Goal: Task Accomplishment & Management: Use online tool/utility

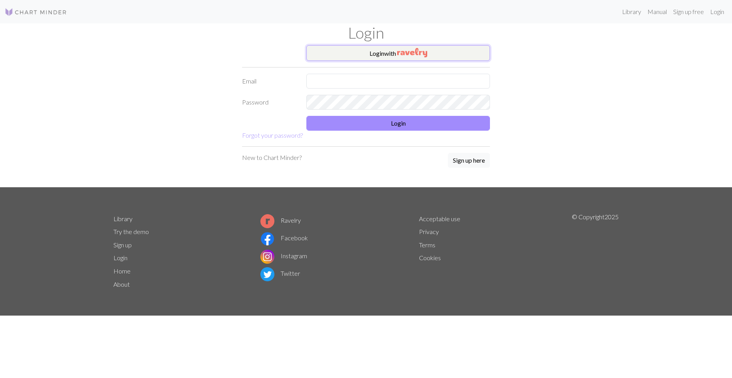
click at [419, 59] on button "Login with" at bounding box center [398, 53] width 184 height 16
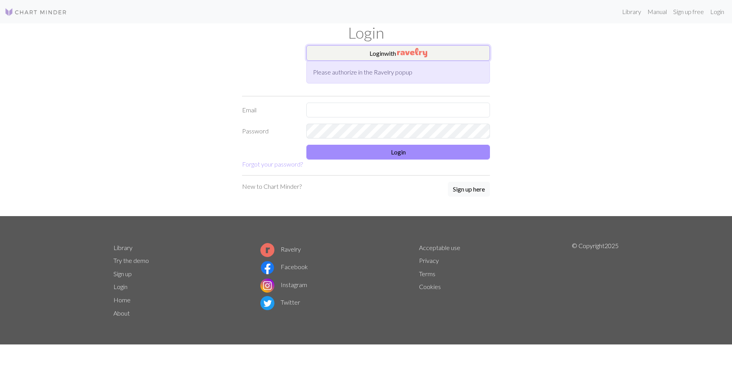
click at [377, 53] on button "Login with" at bounding box center [398, 53] width 184 height 16
click at [344, 56] on button "Login with" at bounding box center [398, 53] width 184 height 16
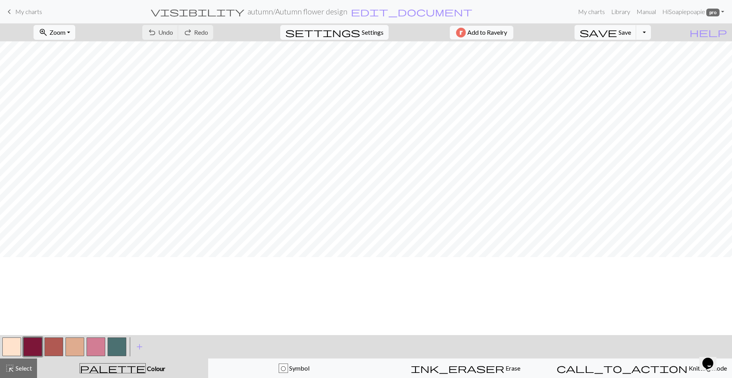
scroll to position [78, 0]
click at [60, 33] on span "Zoom" at bounding box center [58, 31] width 16 height 7
click at [69, 52] on button "Fit all" at bounding box center [65, 49] width 62 height 12
click at [23, 366] on span "Select" at bounding box center [23, 367] width 18 height 7
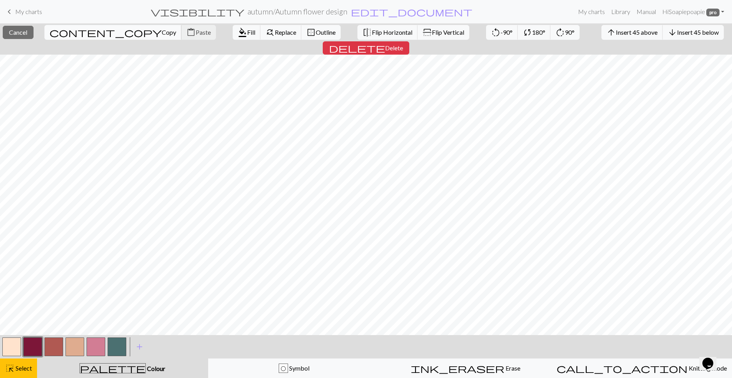
click at [168, 33] on span "Copy" at bounding box center [169, 31] width 14 height 7
click at [198, 32] on span "Paste" at bounding box center [203, 31] width 15 height 7
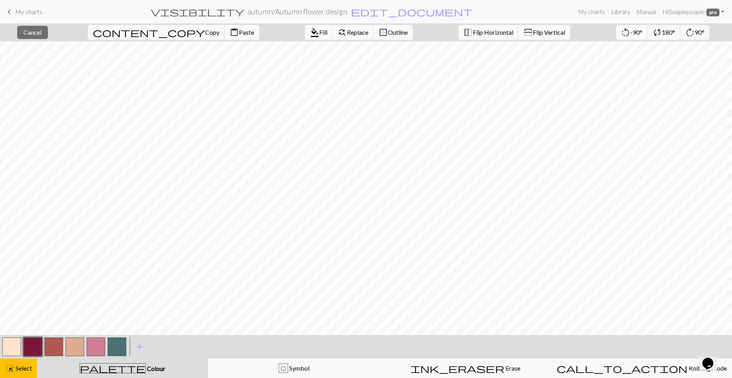
click at [10, 346] on button "button" at bounding box center [11, 346] width 19 height 19
click at [322, 32] on span "Fill" at bounding box center [323, 31] width 8 height 7
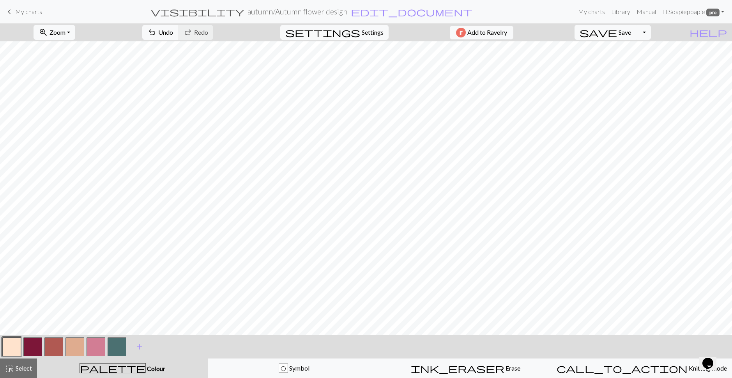
click at [52, 342] on button "button" at bounding box center [53, 346] width 19 height 19
click at [16, 345] on button "button" at bounding box center [11, 346] width 19 height 19
click at [23, 13] on span "My charts" at bounding box center [28, 11] width 27 height 7
click at [601, 28] on span "save" at bounding box center [598, 32] width 37 height 11
click at [602, 33] on span "save" at bounding box center [598, 32] width 37 height 11
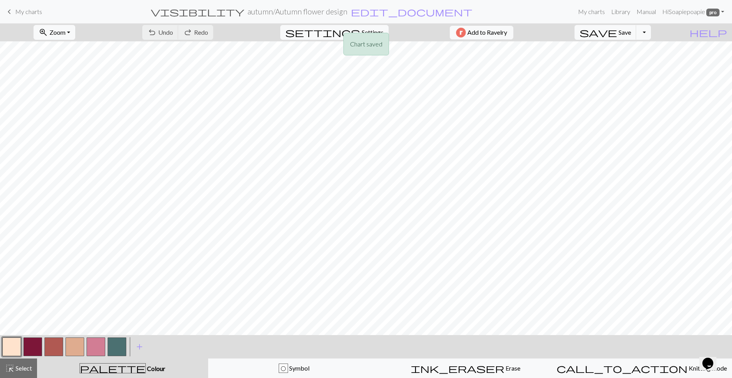
click at [18, 13] on div "Chart saved Chart saved" at bounding box center [366, 31] width 732 height 62
click at [9, 12] on span "keyboard_arrow_left" at bounding box center [9, 11] width 9 height 11
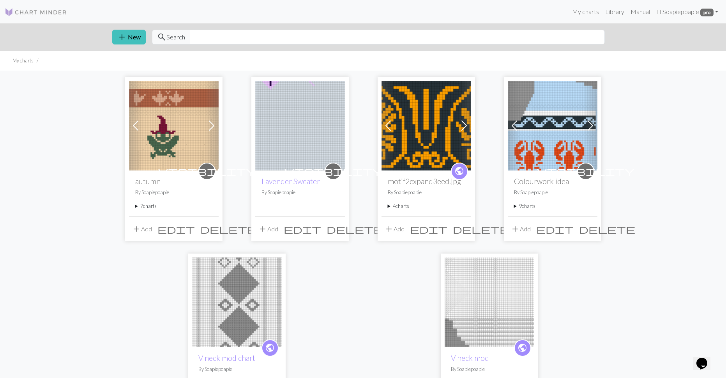
click at [532, 207] on summary "9 charts" at bounding box center [552, 205] width 77 height 7
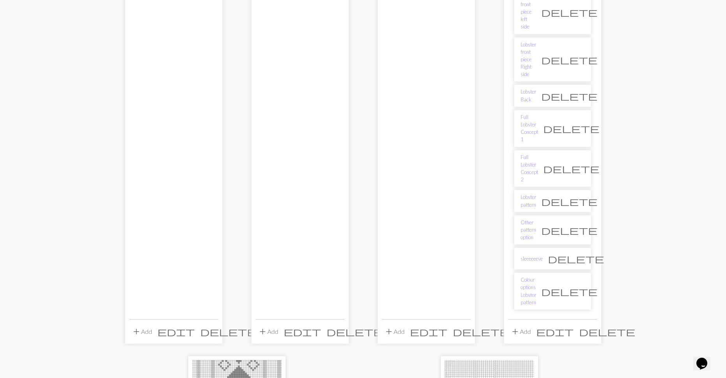
scroll to position [234, 0]
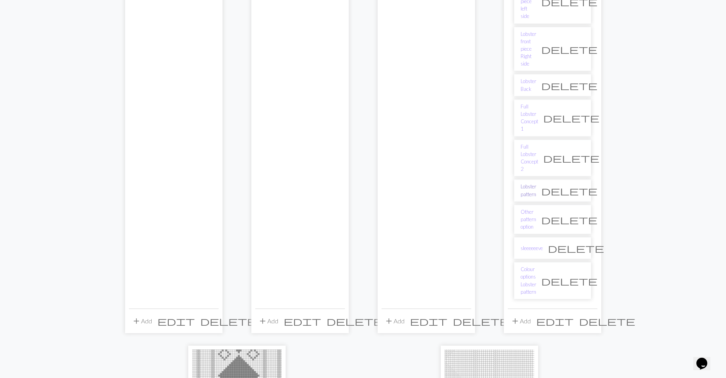
click at [529, 192] on link "Lobster pattern" at bounding box center [529, 190] width 16 height 15
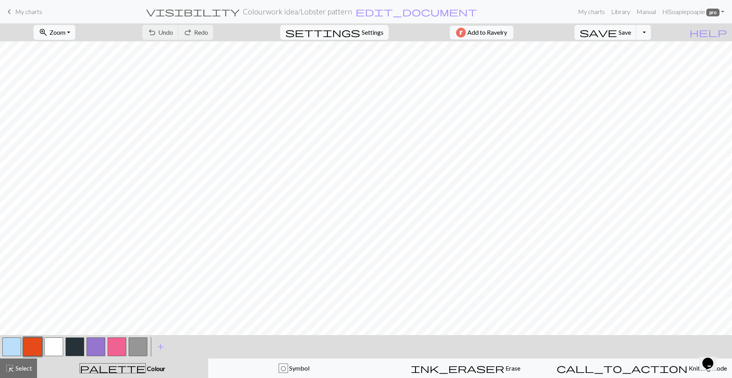
click at [13, 10] on span "keyboard_arrow_left" at bounding box center [9, 11] width 9 height 11
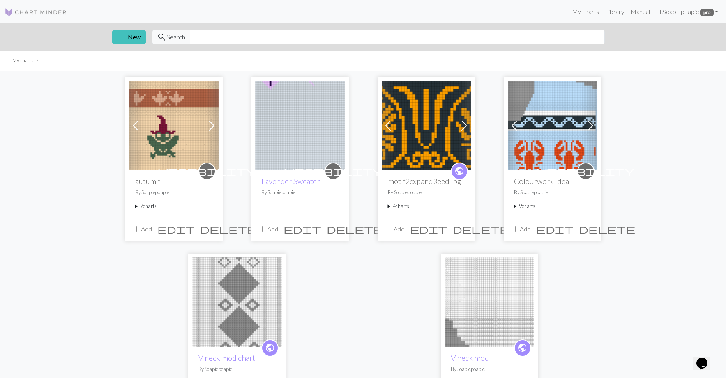
click at [154, 209] on summary "7 charts" at bounding box center [173, 205] width 77 height 7
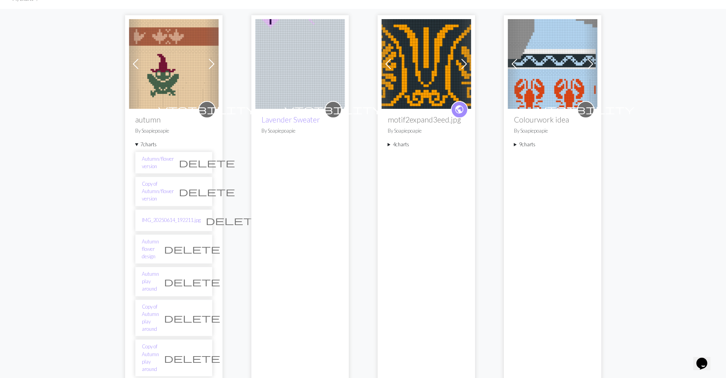
scroll to position [39, 0]
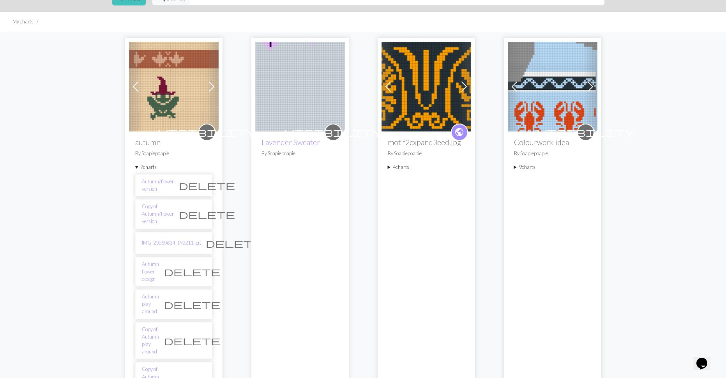
click at [162, 110] on img at bounding box center [174, 87] width 90 height 90
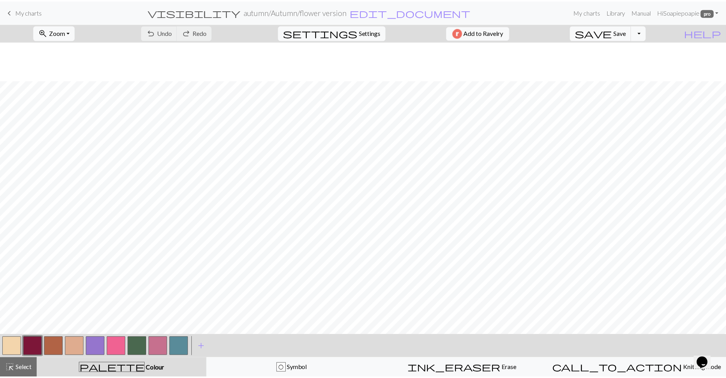
scroll to position [117, 0]
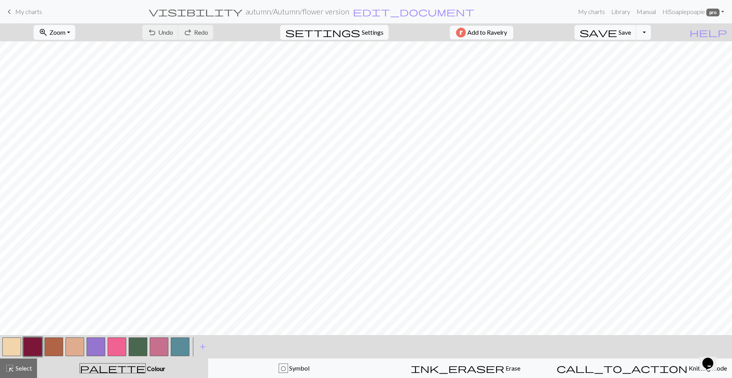
click at [16, 13] on span "My charts" at bounding box center [28, 11] width 27 height 7
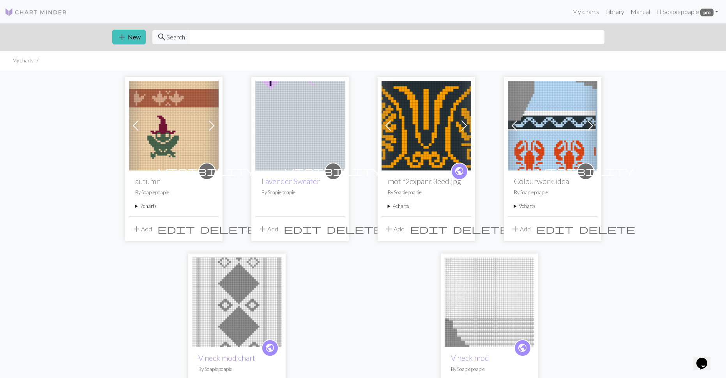
click at [149, 208] on summary "7 charts" at bounding box center [173, 205] width 77 height 7
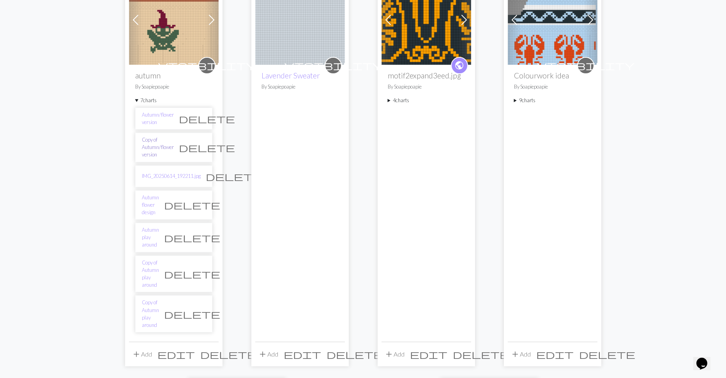
scroll to position [195, 0]
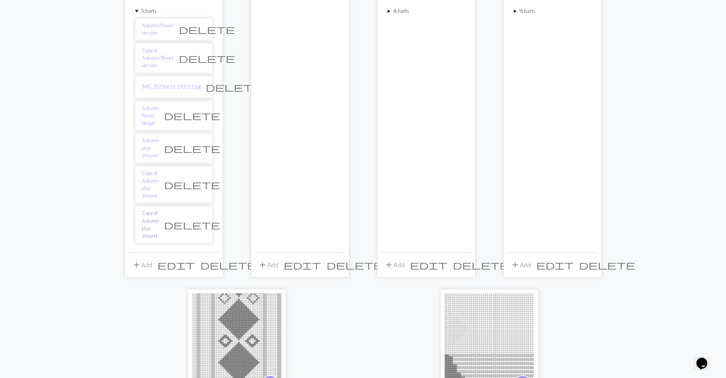
click at [152, 217] on link "Copy of Autumn play around" at bounding box center [150, 224] width 17 height 30
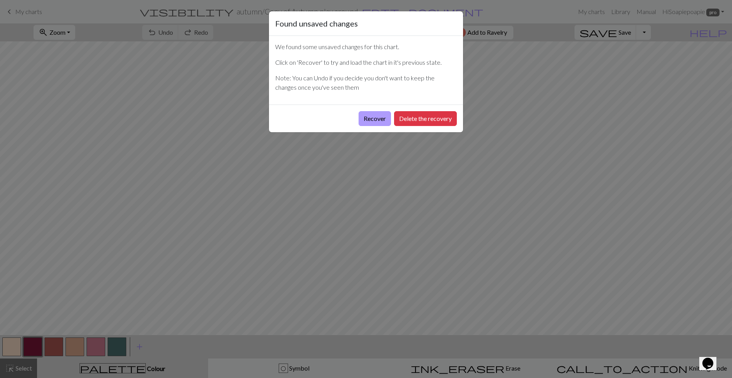
click at [370, 117] on button "Recover" at bounding box center [375, 118] width 32 height 15
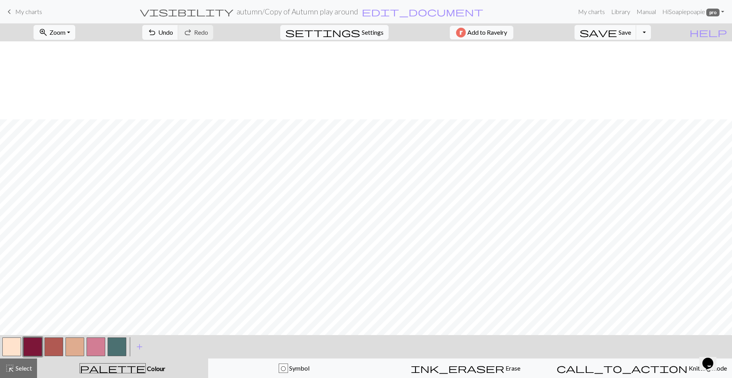
scroll to position [117, 0]
click at [70, 37] on button "zoom_in Zoom Zoom" at bounding box center [55, 32] width 42 height 15
click at [59, 50] on button "Fit all" at bounding box center [65, 49] width 62 height 12
click at [21, 15] on span "My charts" at bounding box center [28, 11] width 27 height 7
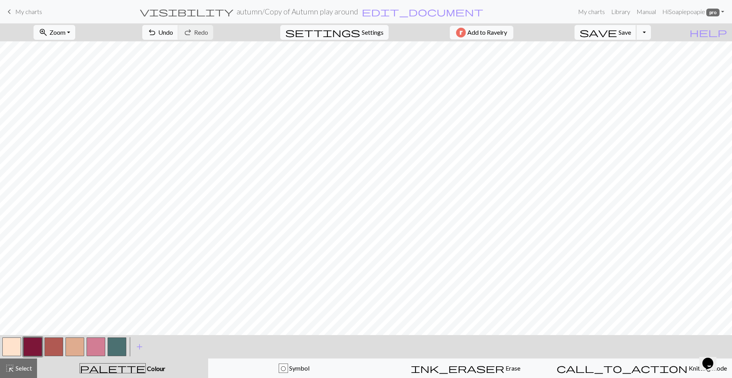
click at [584, 31] on span "save" at bounding box center [598, 32] width 37 height 11
click at [28, 5] on div "Chart saved" at bounding box center [366, 15] width 732 height 31
click at [20, 7] on div "Chart saved" at bounding box center [366, 15] width 732 height 31
click at [17, 11] on span "My charts" at bounding box center [28, 11] width 27 height 7
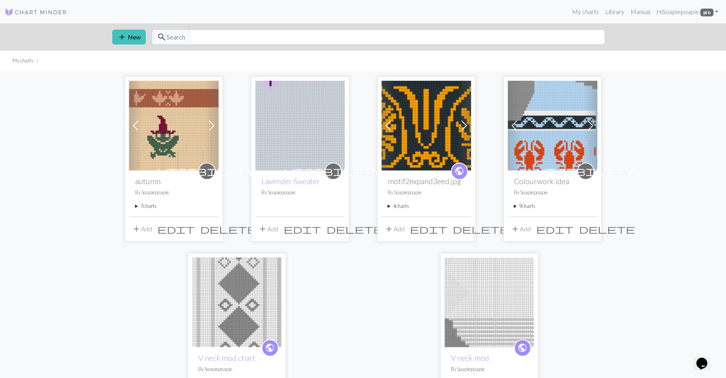
click at [161, 142] on img at bounding box center [174, 126] width 90 height 90
